Goal: Task Accomplishment & Management: Use online tool/utility

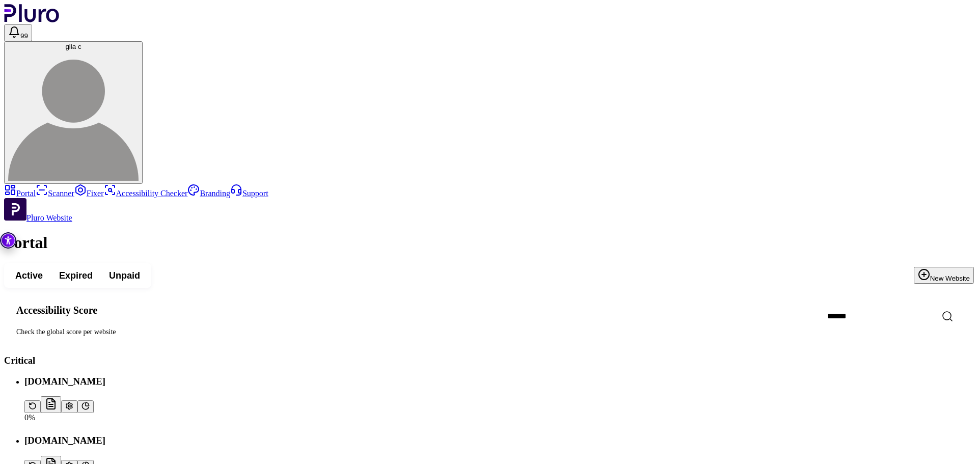
scroll to position [2094, 0]
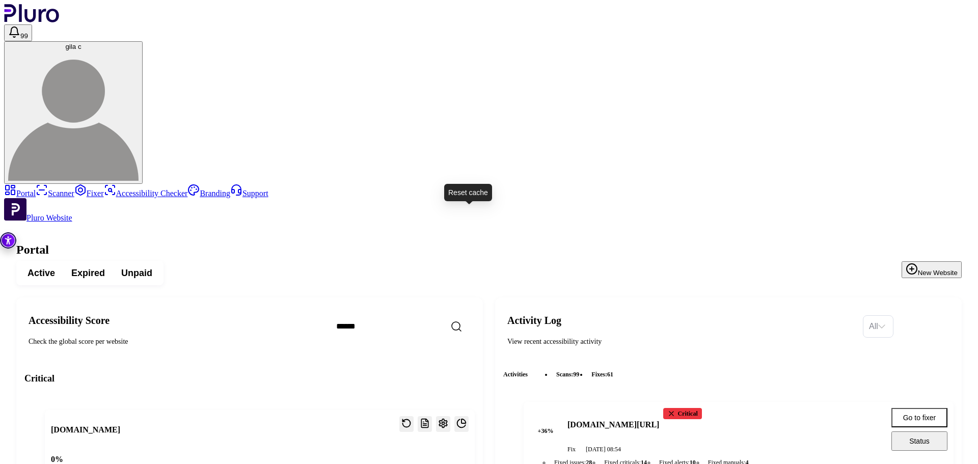
click at [46, 189] on link "Scanner" at bounding box center [55, 193] width 39 height 9
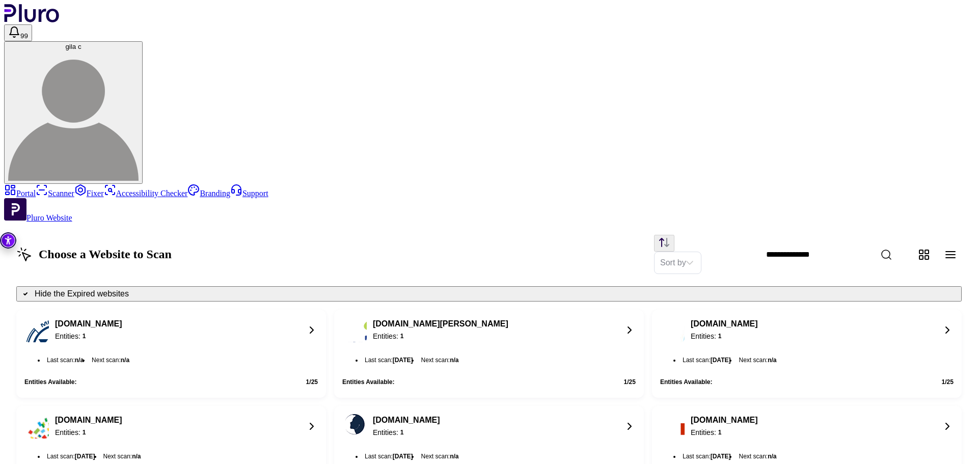
scroll to position [860, 0]
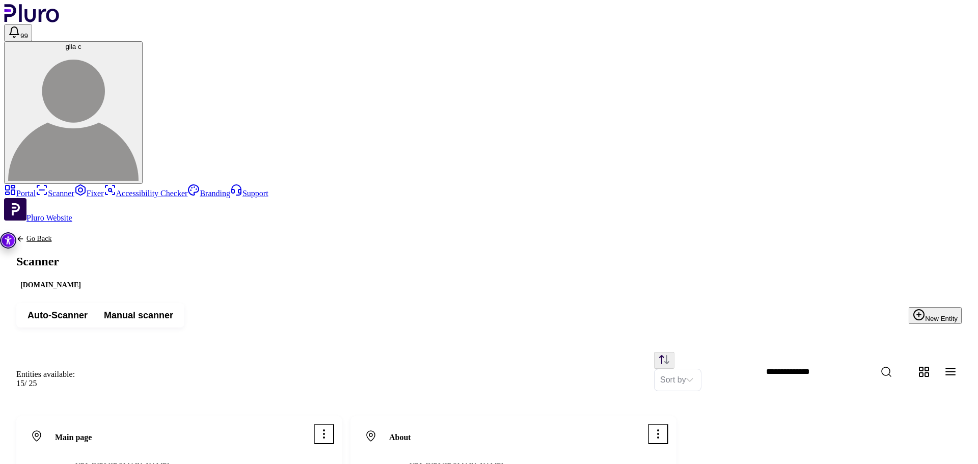
drag, startPoint x: 586, startPoint y: 121, endPoint x: 591, endPoint y: 120, distance: 5.7
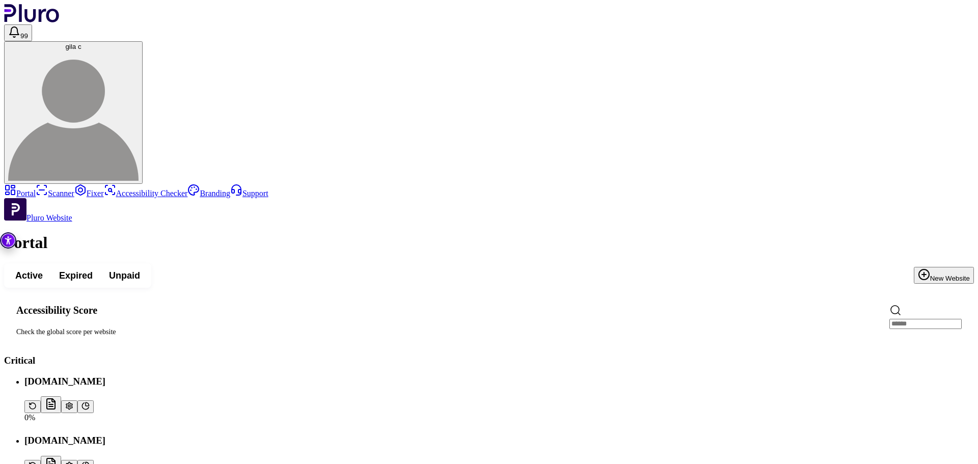
scroll to position [2118, 0]
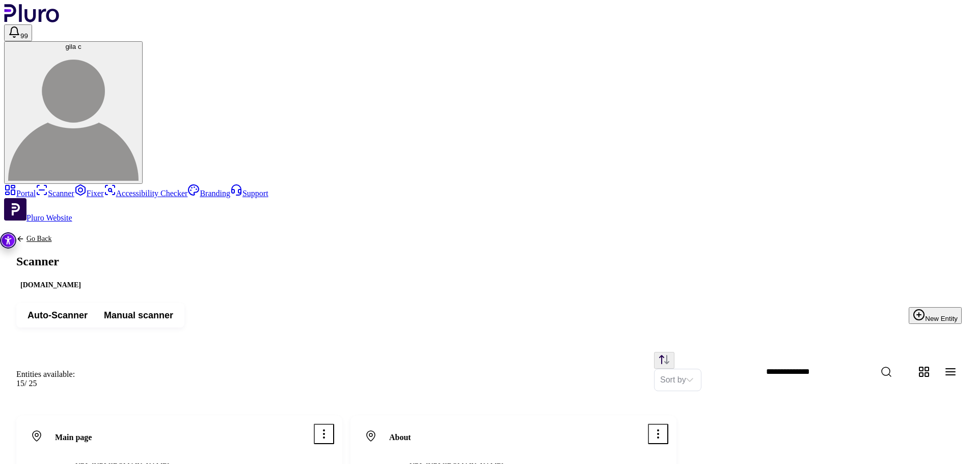
scroll to position [169, 0]
